Goal: Find specific page/section: Find specific page/section

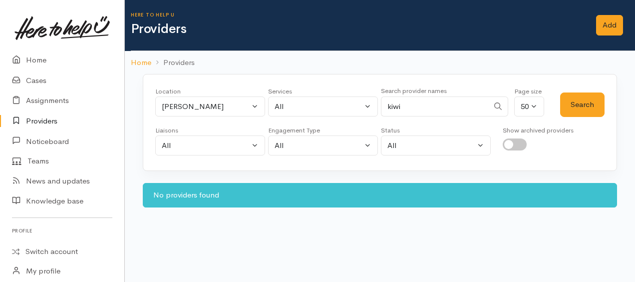
select select "null"
drag, startPoint x: 31, startPoint y: 59, endPoint x: 38, endPoint y: 59, distance: 7.5
click at [31, 59] on link "Home" at bounding box center [62, 60] width 124 height 20
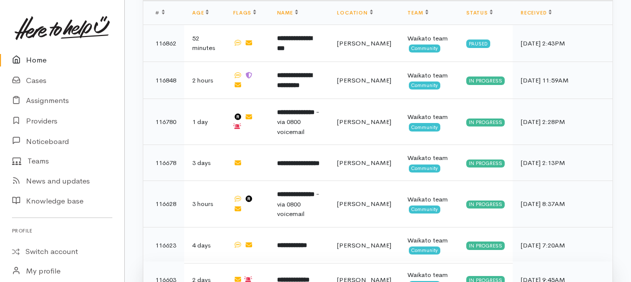
scroll to position [354, 0]
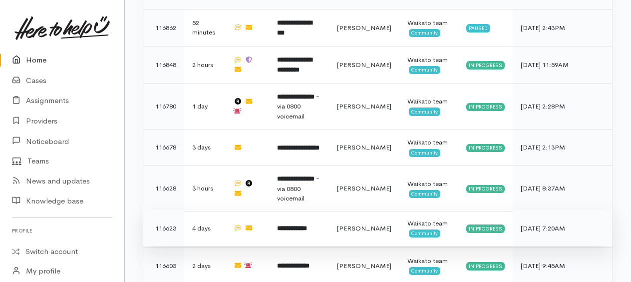
click at [307, 225] on b "**********" at bounding box center [292, 228] width 30 height 6
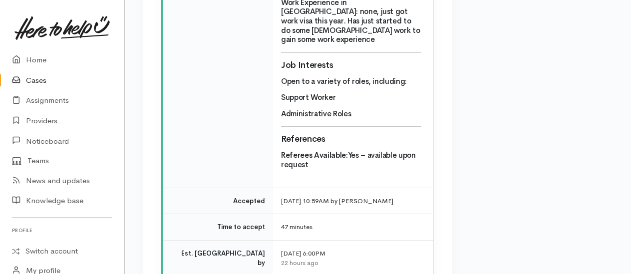
scroll to position [3247, 0]
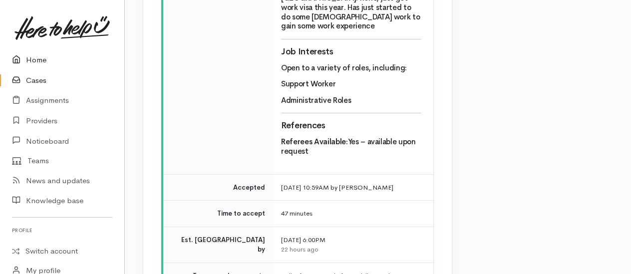
click at [37, 56] on link "Home" at bounding box center [62, 60] width 124 height 20
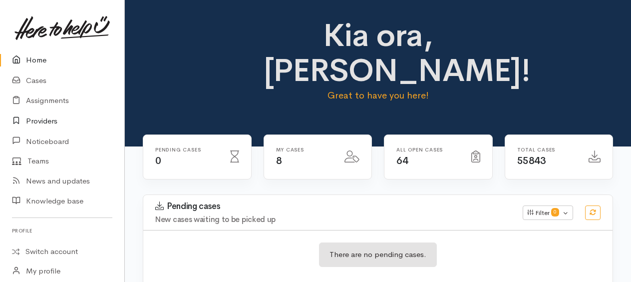
click at [38, 122] on link "Providers" at bounding box center [62, 121] width 124 height 20
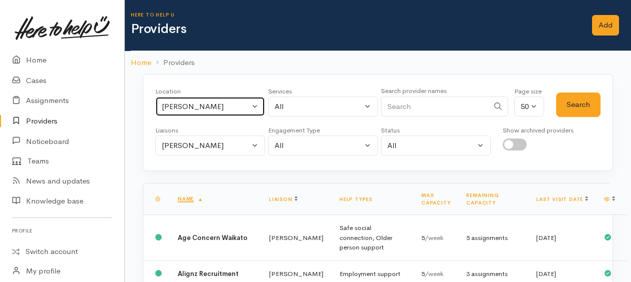
click at [181, 110] on button "[PERSON_NAME]" at bounding box center [210, 106] width 110 height 20
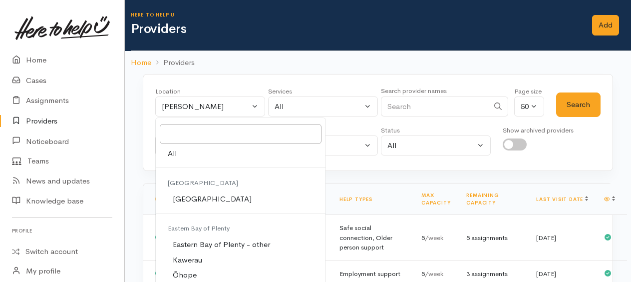
click at [177, 153] on link "All" at bounding box center [241, 153] width 170 height 15
select select "-1"
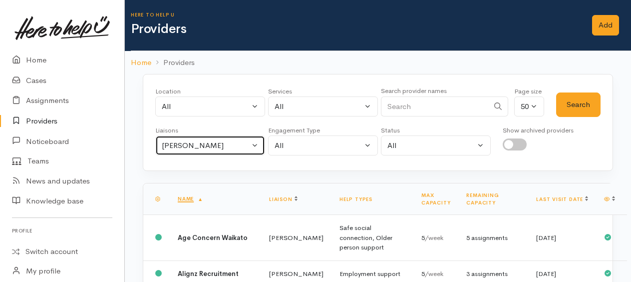
click at [175, 150] on button "[PERSON_NAME]" at bounding box center [210, 145] width 110 height 20
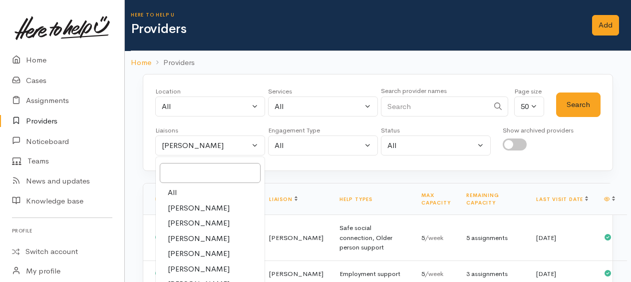
click at [171, 190] on span "All" at bounding box center [172, 192] width 9 height 11
select select "null"
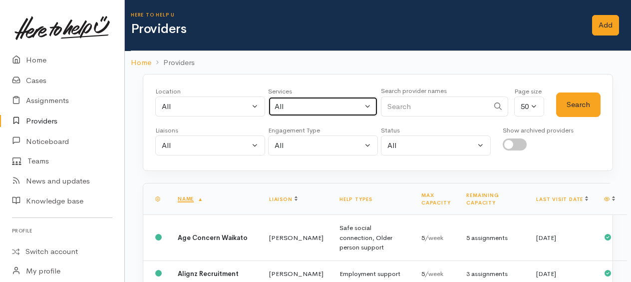
click at [346, 108] on div "All" at bounding box center [319, 106] width 88 height 11
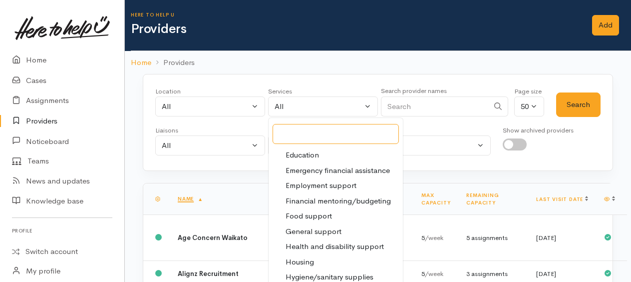
scroll to position [50, 0]
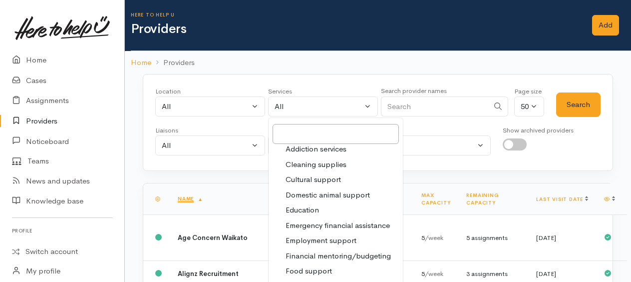
click at [302, 241] on span "Employment support" at bounding box center [321, 240] width 71 height 11
select select "10"
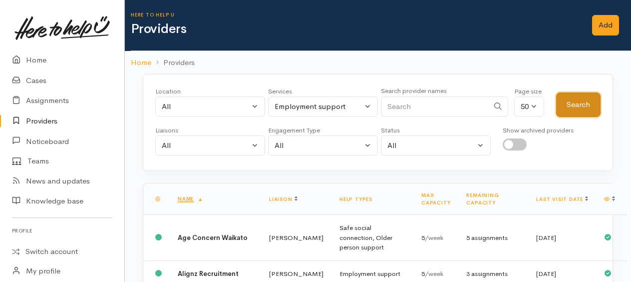
click at [585, 106] on button "Search" at bounding box center [579, 104] width 44 height 24
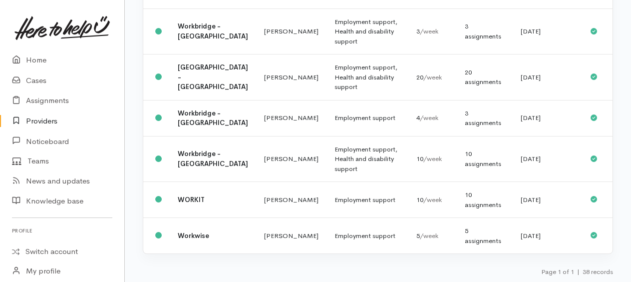
scroll to position [2860, 0]
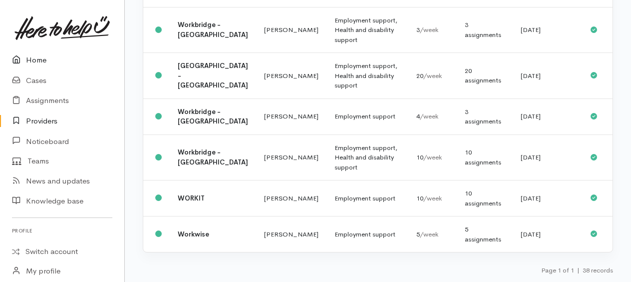
click at [43, 63] on link "Home" at bounding box center [62, 60] width 124 height 20
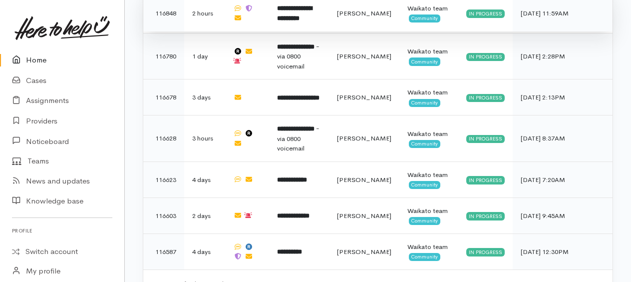
scroll to position [404, 0]
